Goal: Information Seeking & Learning: Learn about a topic

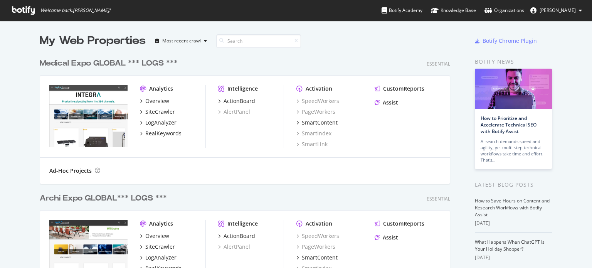
scroll to position [399, 411]
click at [105, 64] on div "Medical Expo GLOBAL *** LOGS ***" at bounding box center [109, 63] width 138 height 11
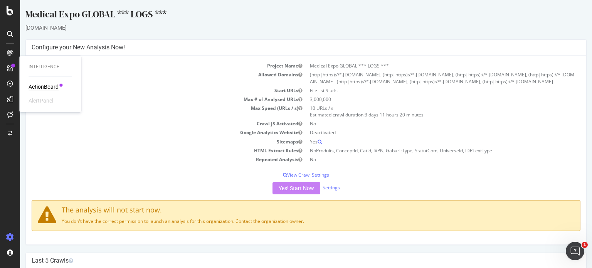
click at [43, 88] on div "ActionBoard" at bounding box center [44, 87] width 30 height 8
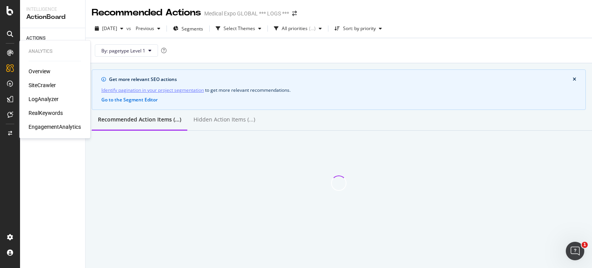
click at [45, 72] on div "Overview" at bounding box center [40, 71] width 22 height 8
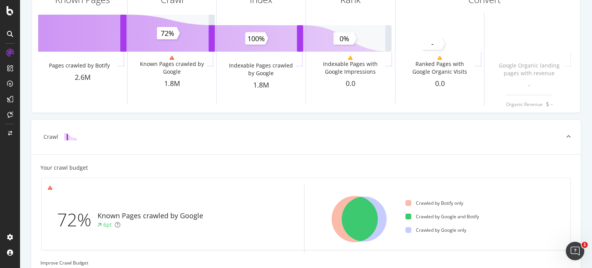
scroll to position [52, 0]
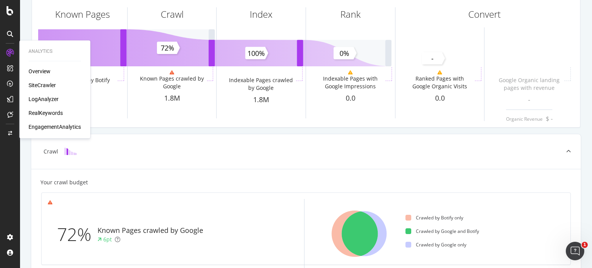
click at [36, 85] on div "SiteCrawler" at bounding box center [42, 85] width 27 height 8
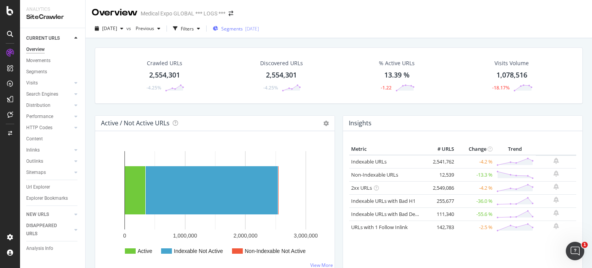
click at [242, 29] on span "Segments" at bounding box center [232, 28] width 22 height 7
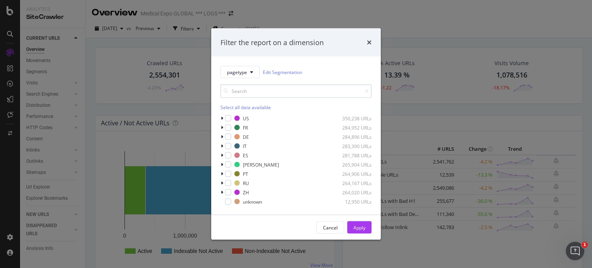
drag, startPoint x: 248, startPoint y: 90, endPoint x: 251, endPoint y: 86, distance: 4.9
click at [251, 86] on input "modal" at bounding box center [296, 90] width 151 height 13
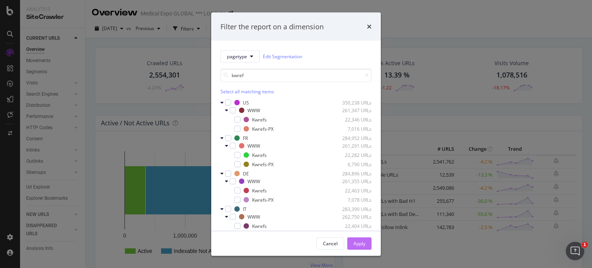
type input "kwref"
click at [359, 241] on div "Apply" at bounding box center [360, 243] width 12 height 7
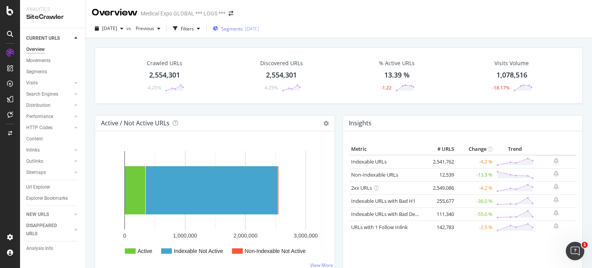
click at [243, 29] on span "Segments" at bounding box center [232, 28] width 22 height 7
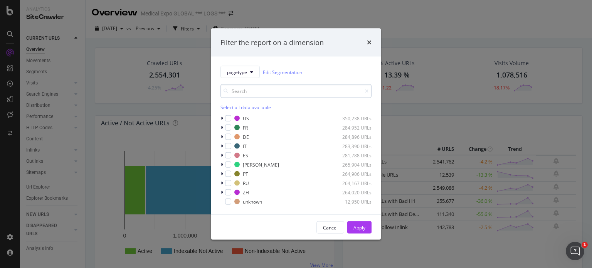
click at [271, 91] on input "modal" at bounding box center [296, 90] width 151 height 13
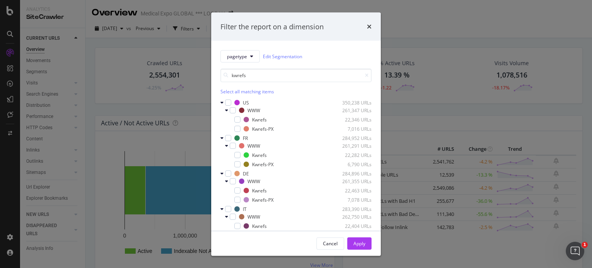
type input "kwrefs"
click at [259, 92] on div "Select all matching items" at bounding box center [296, 91] width 151 height 7
click at [361, 246] on div "Apply" at bounding box center [360, 244] width 12 height 12
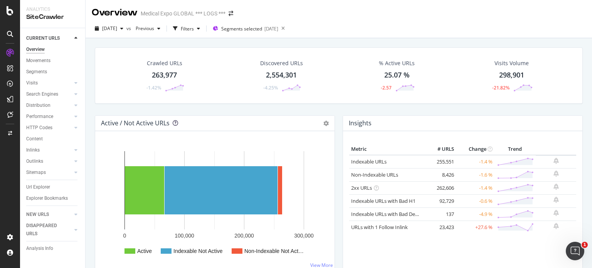
click at [174, 121] on icon at bounding box center [175, 122] width 5 height 5
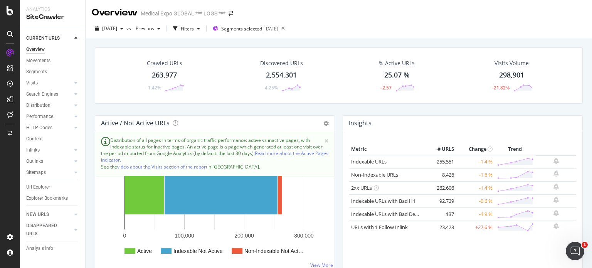
click at [592, 30] on div "Overview Medical Expo GLOBAL *** LOGS *** [DATE] vs Previous Filters Segments s…" at bounding box center [339, 134] width 507 height 268
click at [582, 65] on div "Crawled URLs 263,977 -1.42% Discovered URLs 2,554,301 -4.25% % Active URLs 25.0…" at bounding box center [339, 172] width 507 height 268
